Goal: Contribute content

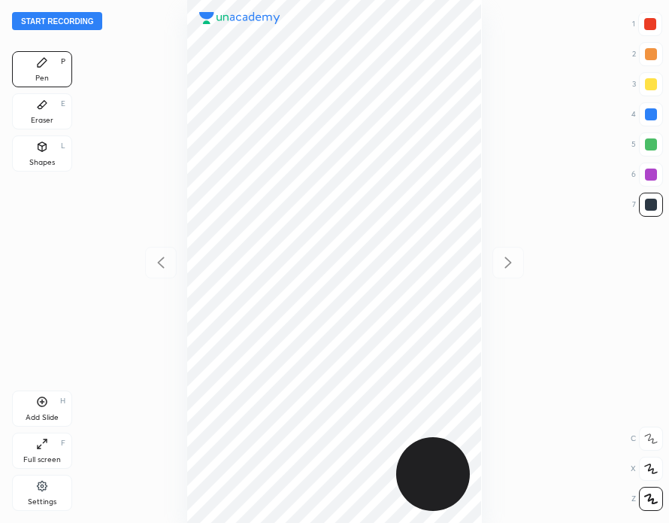
scroll to position [523, 429]
click at [74, 19] on button "Start recording" at bounding box center [57, 21] width 90 height 18
click at [56, 110] on div "Eraser E" at bounding box center [42, 111] width 60 height 36
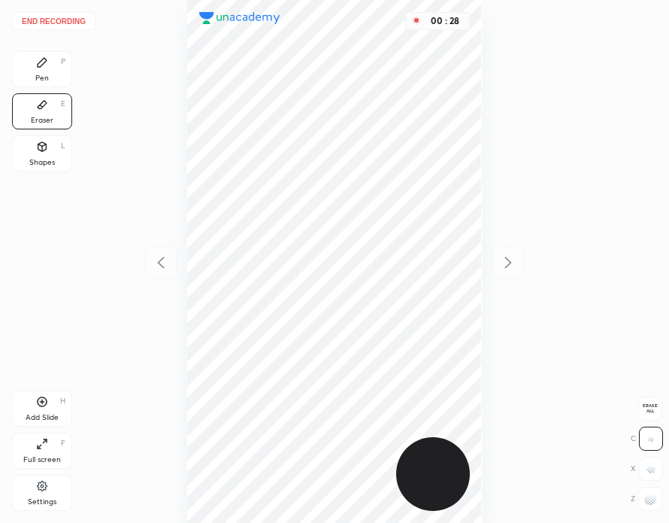
click at [52, 62] on div "Pen P" at bounding box center [42, 69] width 60 height 36
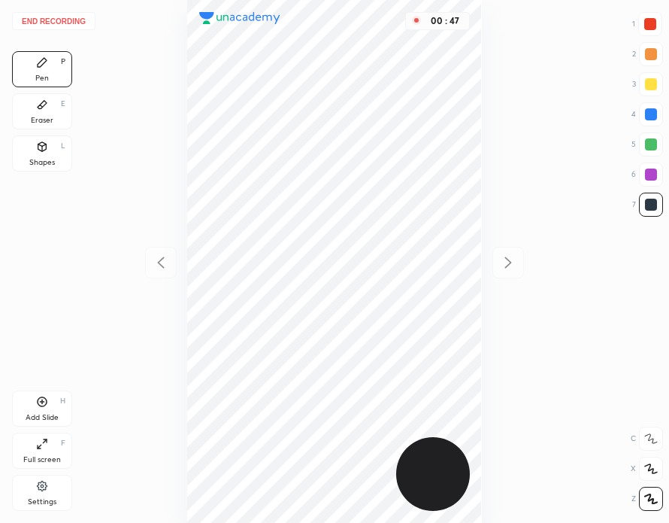
click at [647, 23] on div at bounding box center [650, 24] width 12 height 12
click at [641, 115] on div at bounding box center [651, 114] width 24 height 24
click at [54, 117] on div "Eraser E" at bounding box center [42, 111] width 60 height 36
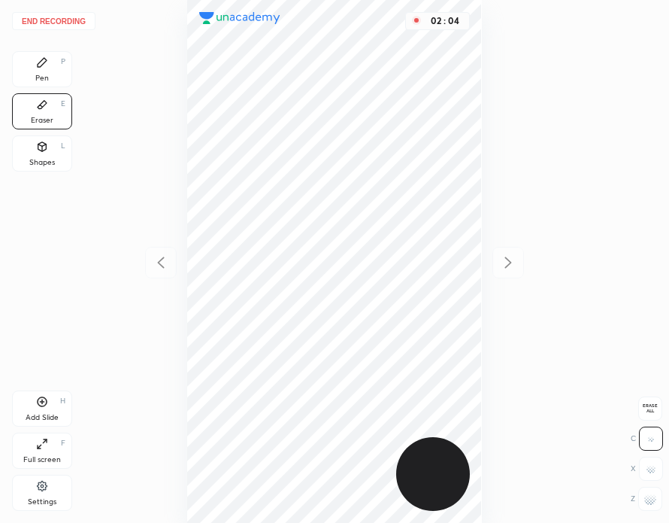
click at [47, 68] on icon at bounding box center [42, 62] width 12 height 12
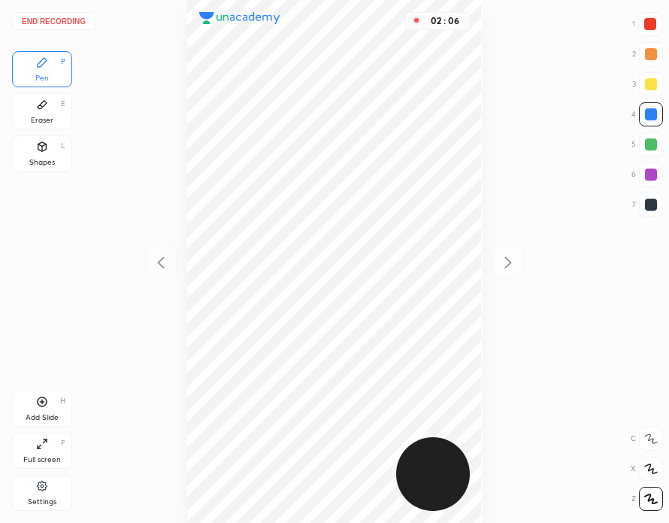
click at [49, 403] on div "Add Slide H" at bounding box center [42, 408] width 60 height 36
click at [70, 24] on button "End recording" at bounding box center [53, 21] width 83 height 18
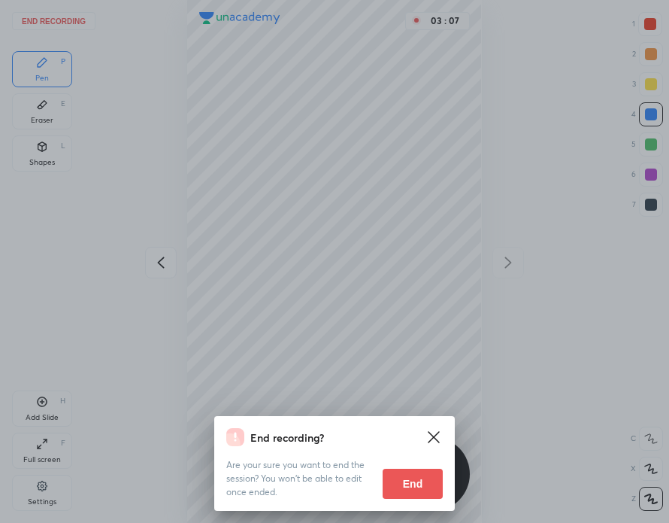
click at [408, 482] on button "End" at bounding box center [413, 483] width 60 height 30
